Goal: Information Seeking & Learning: Learn about a topic

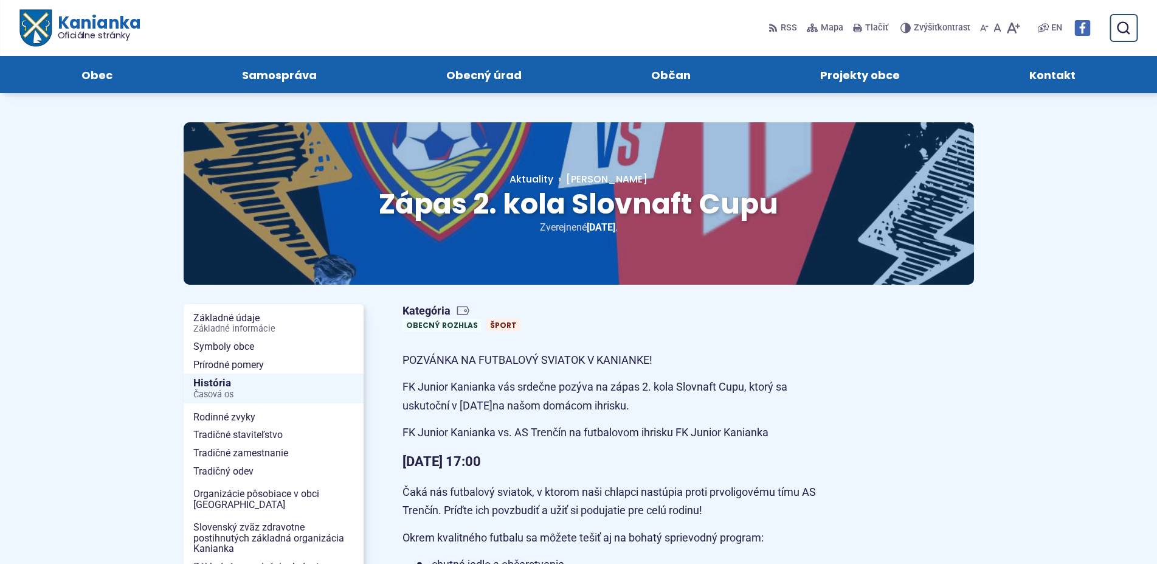
drag, startPoint x: 702, startPoint y: 558, endPoint x: 872, endPoint y: 239, distance: 361.4
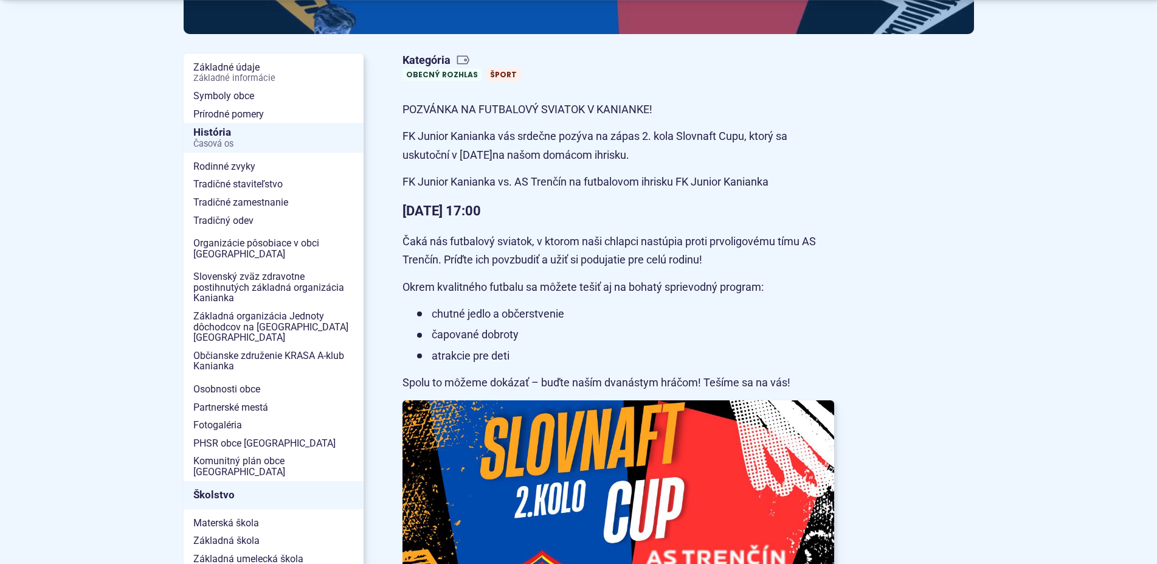
scroll to position [310, 0]
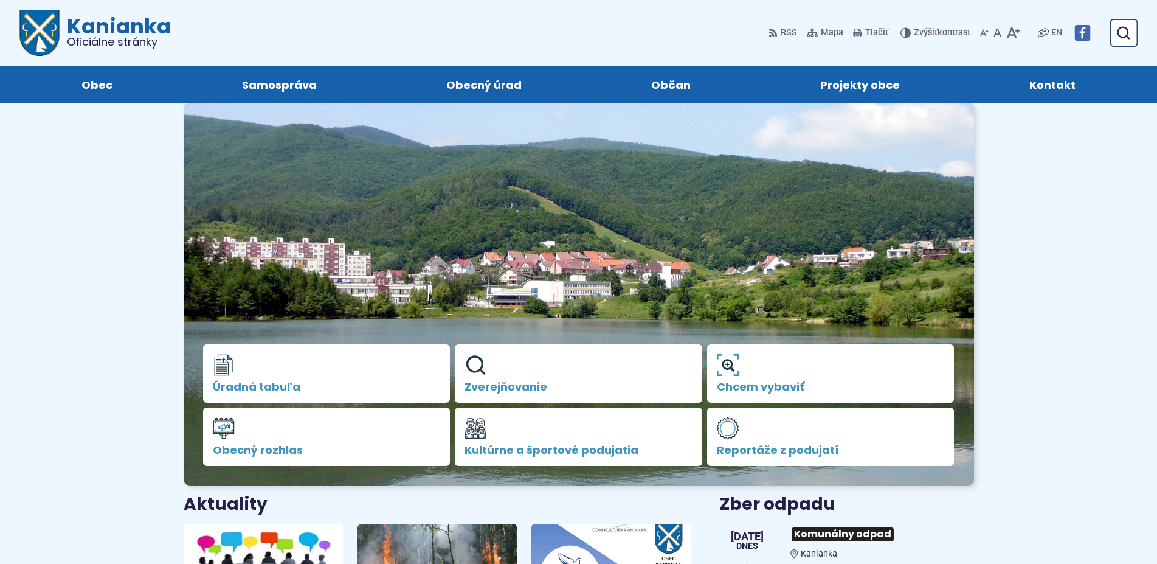
scroll to position [558, 0]
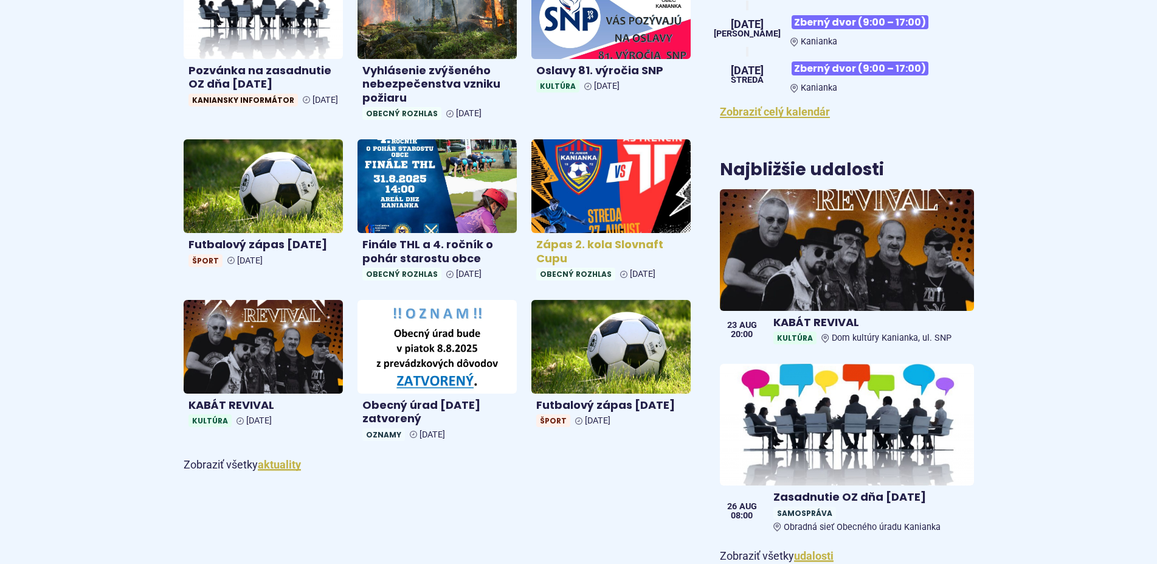
click at [608, 205] on img at bounding box center [611, 187] width 184 height 108
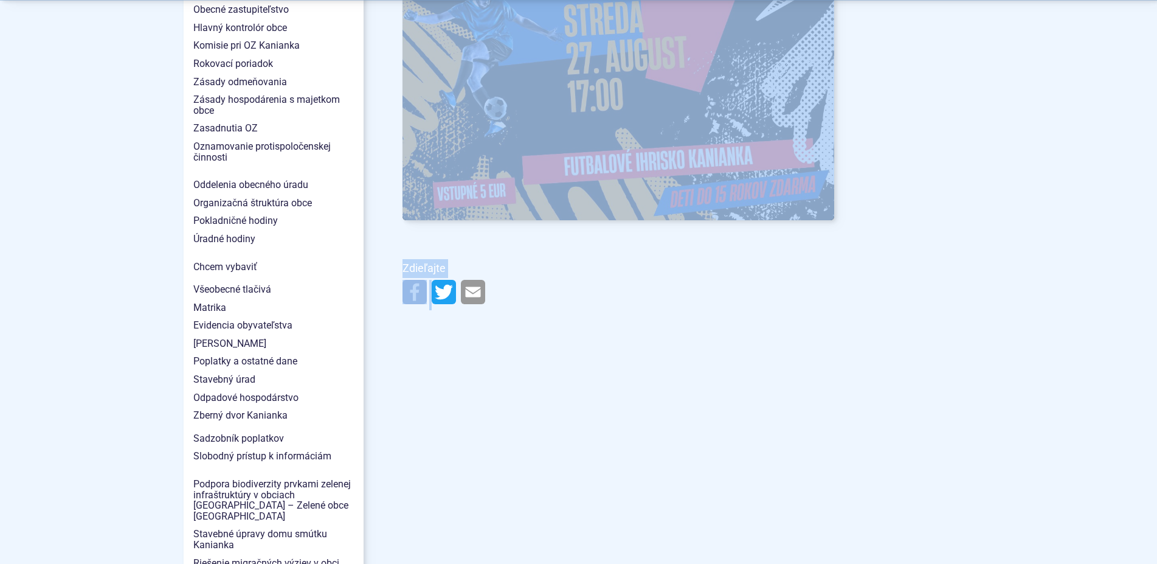
scroll to position [992, 0]
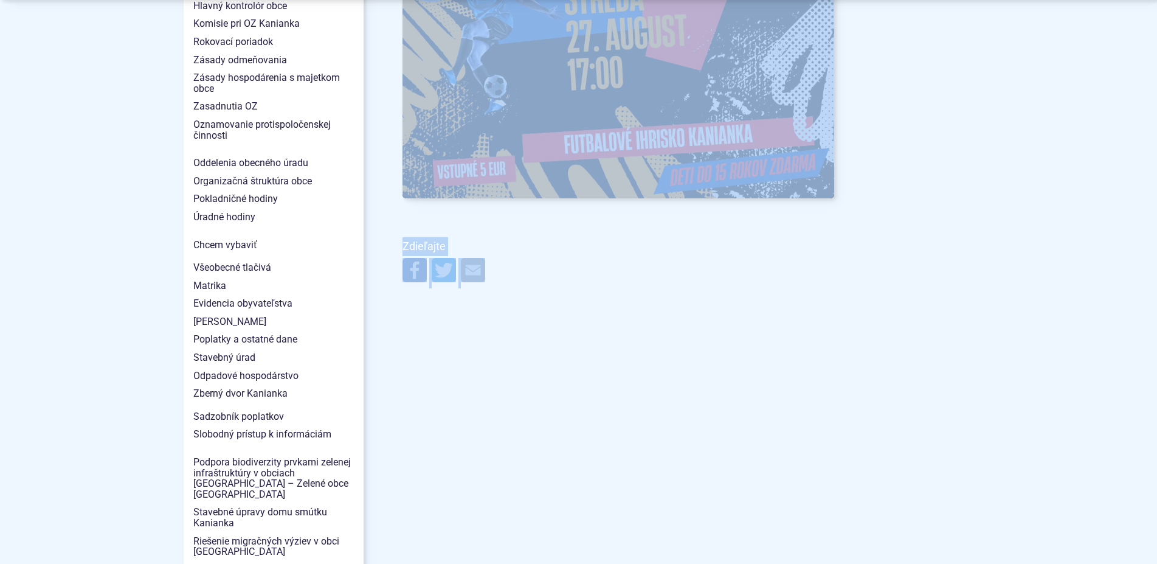
drag, startPoint x: 405, startPoint y: 108, endPoint x: 482, endPoint y: 354, distance: 257.3
click at [482, 354] on main "Kategória Obecný rozhlas Šport POZVÁNKA NA FUTBALOVÝ SVIATOK V KANIANKE! FK Jun…" at bounding box center [688, 289] width 610 height 1954
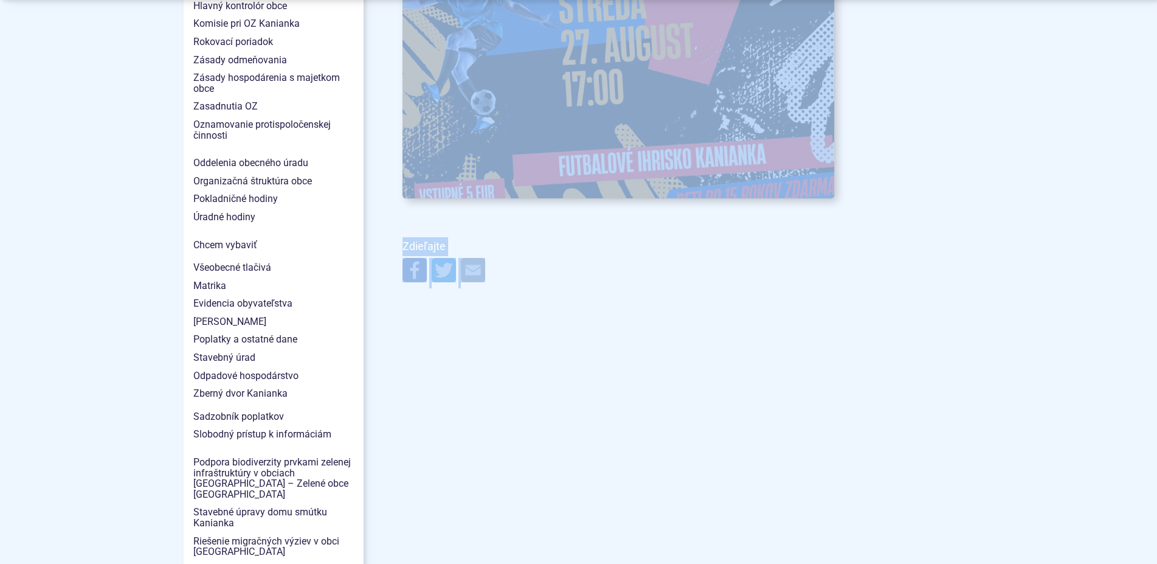
copy article "POZVÁNKA NA FUTBALOVÝ SVIATOK V KANIANKE! FK Junior Kanianka vás srdečne pozýva…"
